Goal: Transaction & Acquisition: Purchase product/service

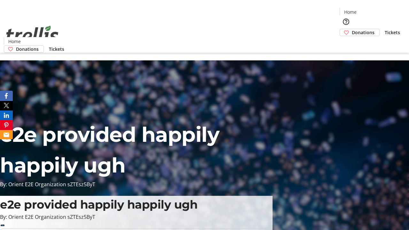
click at [352, 29] on span "Donations" at bounding box center [363, 32] width 23 height 7
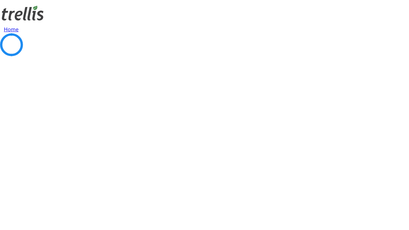
select select "CA"
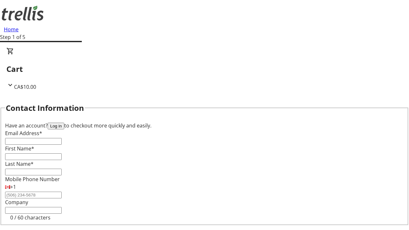
click at [64, 123] on button "Log in" at bounding box center [56, 126] width 17 height 7
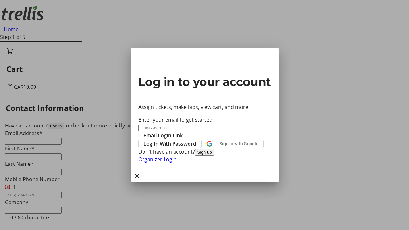
click at [196, 140] on span "Log In With Password" at bounding box center [169, 144] width 53 height 8
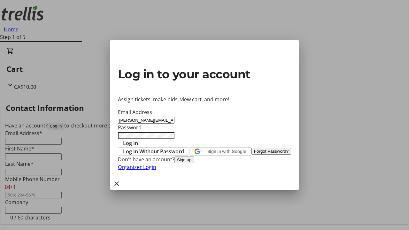
type input "[PERSON_NAME][EMAIL_ADDRESS][DOMAIN_NAME]"
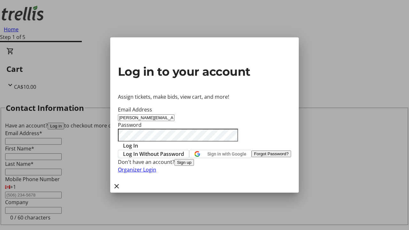
click at [138, 142] on span "Log In" at bounding box center [130, 146] width 15 height 8
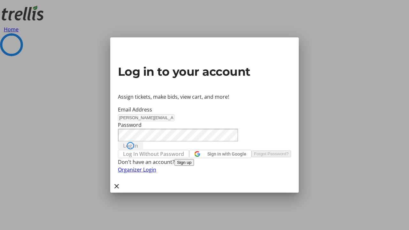
select select "CA"
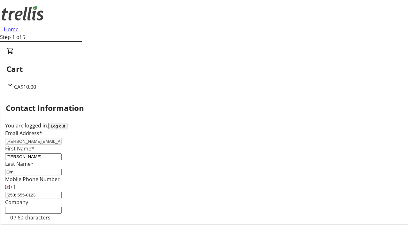
type input "[STREET_ADDRESS][PERSON_NAME]"
type input "Kelowna"
select select "BC"
type input "Kelowna"
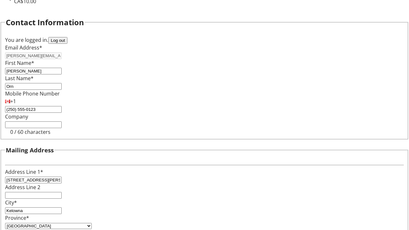
type input "V1Y 0C2"
